Goal: Find specific page/section: Find specific page/section

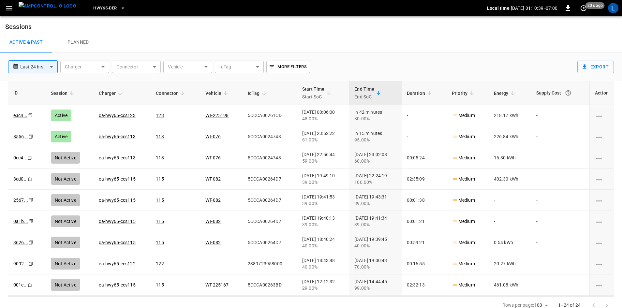
click at [98, 7] on span "HWY65-DER" at bounding box center [104, 8] width 23 height 7
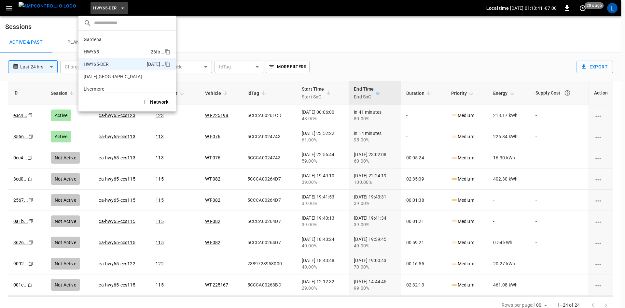
click at [123, 54] on li "HWY65 26fb ..." at bounding box center [128, 52] width 98 height 12
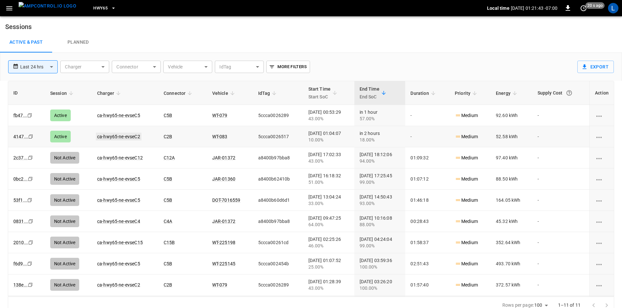
click at [125, 136] on link "ca-hwy65-ne-evseC2" at bounding box center [119, 137] width 46 height 8
click at [121, 114] on link "ca-hwy65-ne-evseC5" at bounding box center [119, 115] width 46 height 8
click at [95, 9] on span "HWY65" at bounding box center [100, 8] width 14 height 7
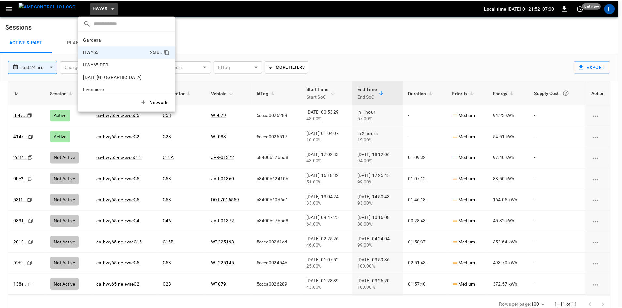
scroll to position [10, 0]
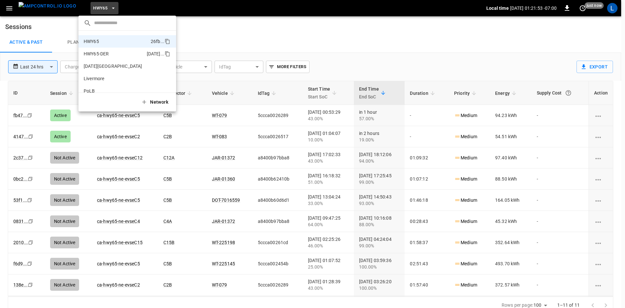
click at [106, 50] on li "HWY65-DER 6feb ..." at bounding box center [128, 54] width 98 height 12
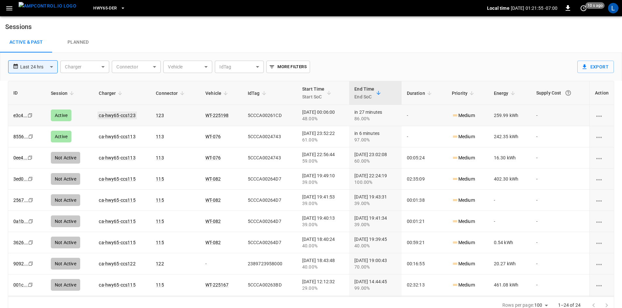
click at [122, 115] on link "ca-hwy65-ccs123" at bounding box center [116, 115] width 39 height 8
click at [128, 137] on link "ca-hwy65-ccs113" at bounding box center [116, 137] width 39 height 8
click at [112, 114] on link "ca-hwy65-ccs121" at bounding box center [116, 115] width 39 height 8
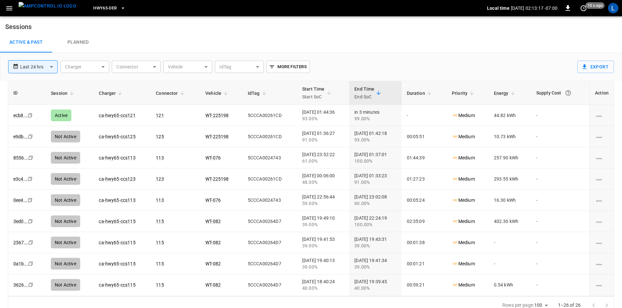
click at [97, 6] on span "HWY65-DER" at bounding box center [104, 8] width 23 height 7
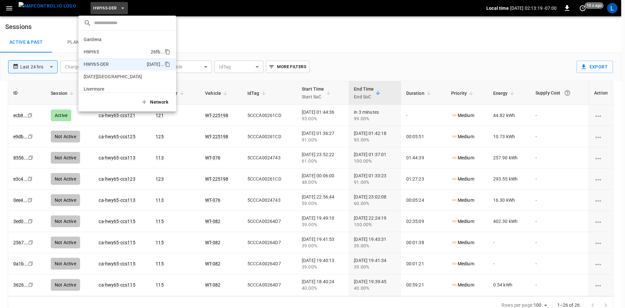
click at [116, 51] on li "HWY65 26fb ..." at bounding box center [128, 52] width 98 height 12
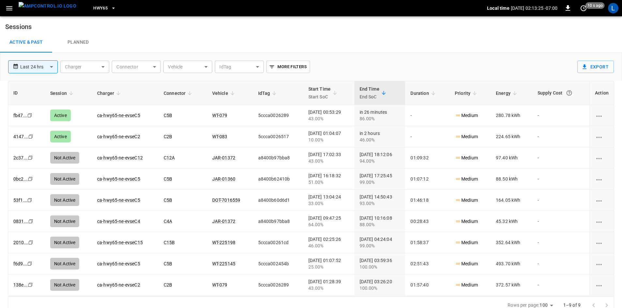
click at [95, 9] on span "HWY65" at bounding box center [100, 8] width 14 height 7
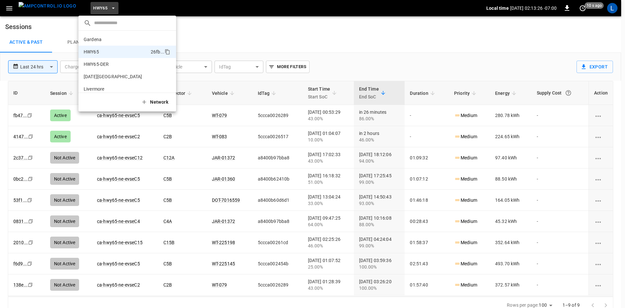
scroll to position [10, 0]
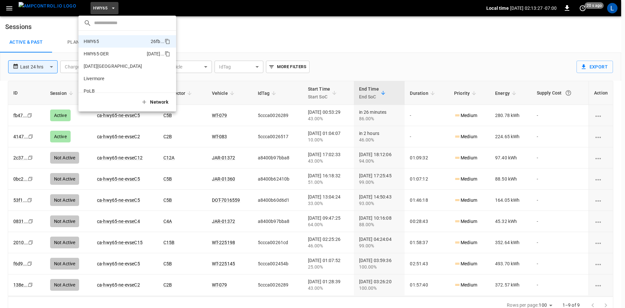
click at [122, 55] on li "HWY65-DER 6feb ..." at bounding box center [128, 54] width 98 height 12
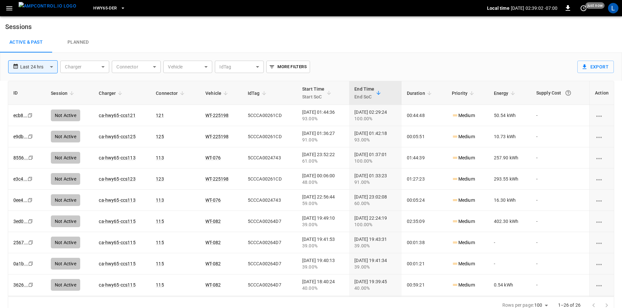
click at [120, 6] on icon "button" at bounding box center [123, 8] width 7 height 7
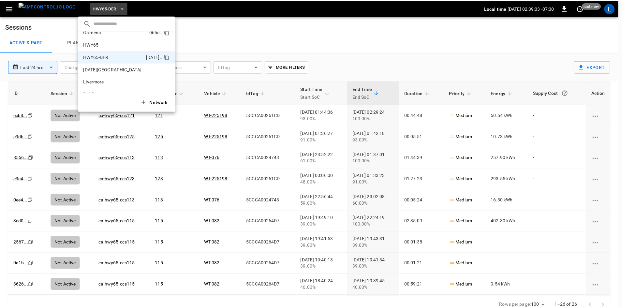
scroll to position [0, 0]
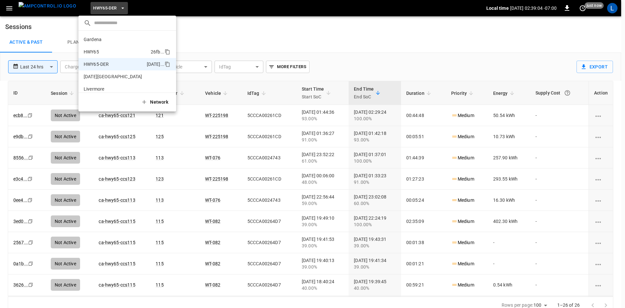
click at [123, 50] on li "HWY65 26fb ..." at bounding box center [128, 52] width 98 height 12
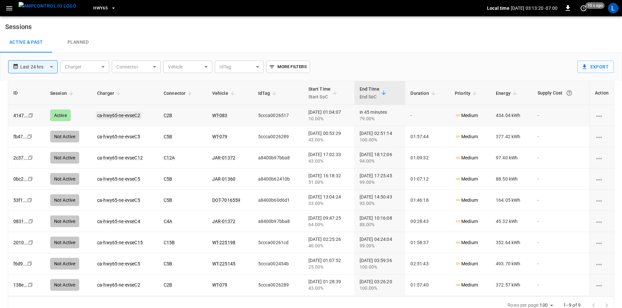
click at [129, 115] on link "ca-hwy65-ne-evseC2" at bounding box center [119, 115] width 46 height 8
click at [134, 114] on link "ca-hwy65-ne-evseC2" at bounding box center [119, 115] width 46 height 8
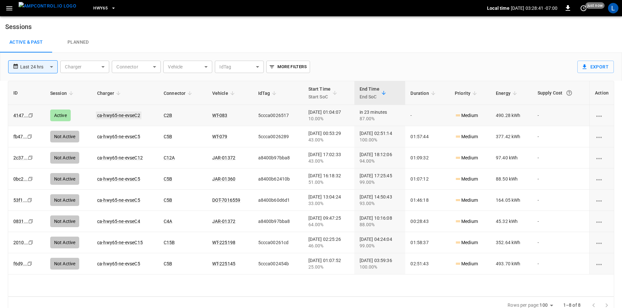
click at [134, 114] on link "ca-hwy65-ne-evseC2" at bounding box center [119, 115] width 46 height 8
click at [129, 115] on link "ca-hwy65-ne-evseC2" at bounding box center [119, 115] width 46 height 8
